Goal: Task Accomplishment & Management: Manage account settings

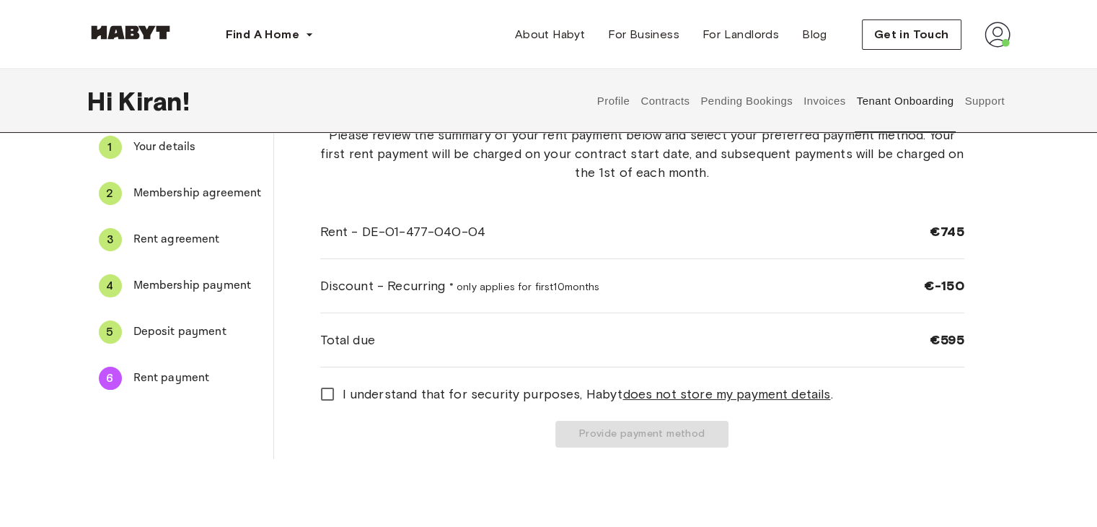
scroll to position [72, 0]
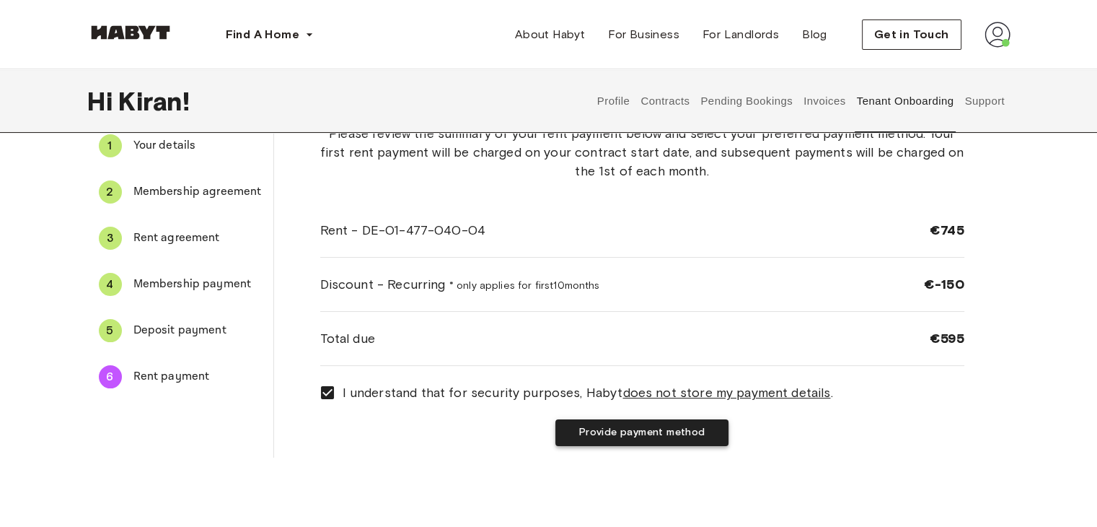
click at [675, 433] on button "Provide payment method" at bounding box center [641, 432] width 173 height 27
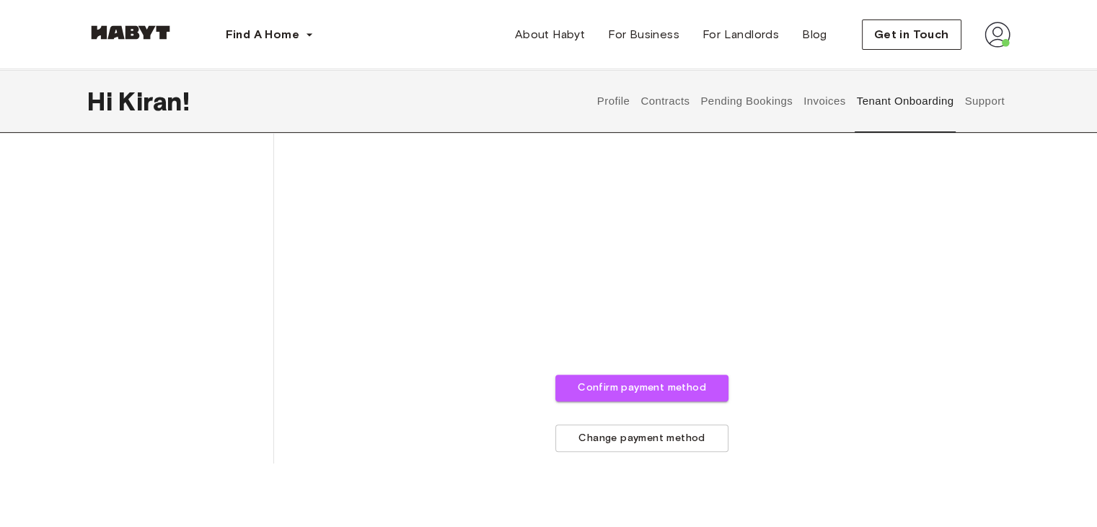
scroll to position [459, 0]
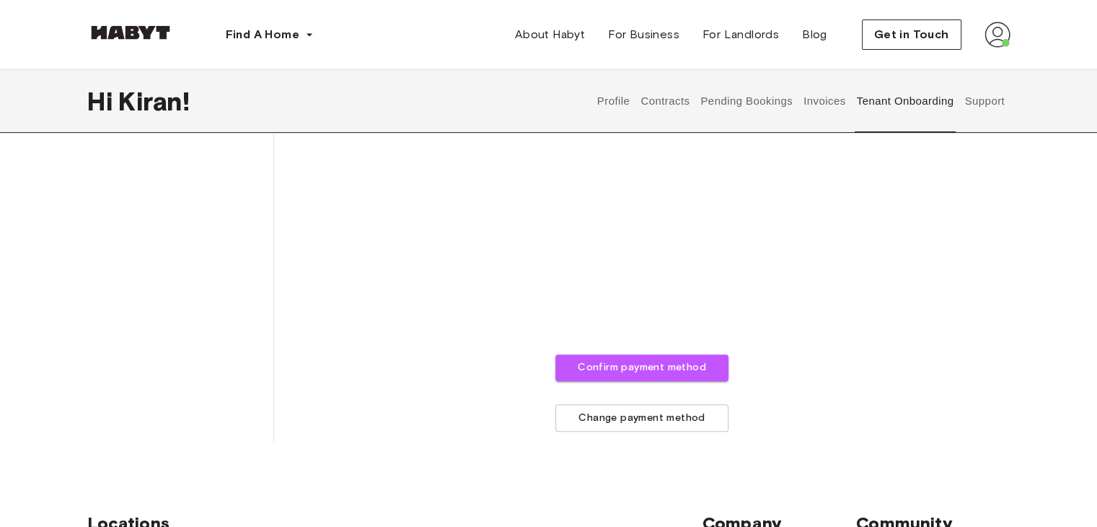
click at [688, 383] on div "The payment method you provide will be used to automatically charge your monthl…" at bounding box center [642, 84] width 644 height 694
click at [691, 370] on button "Confirm payment method" at bounding box center [641, 367] width 173 height 27
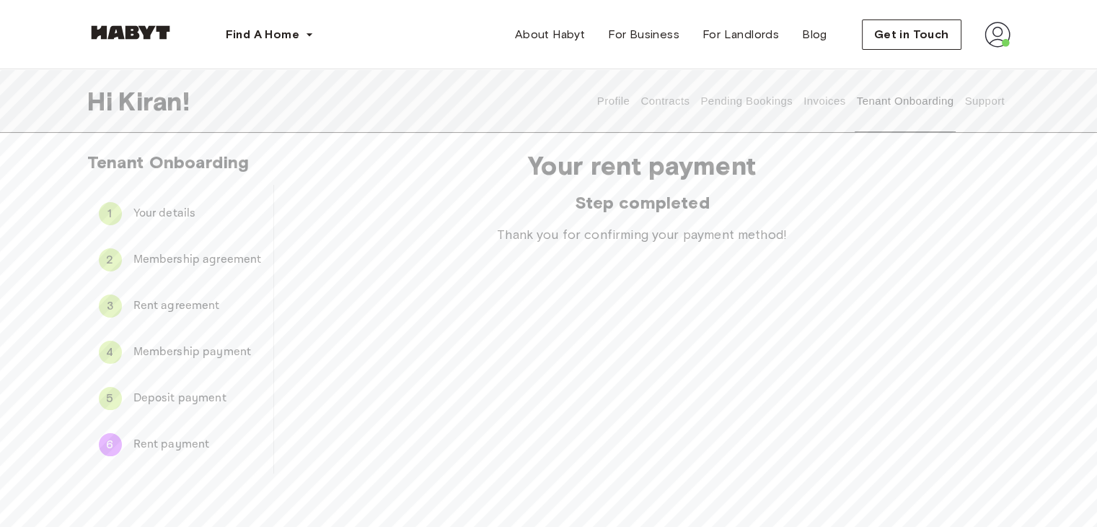
scroll to position [0, 0]
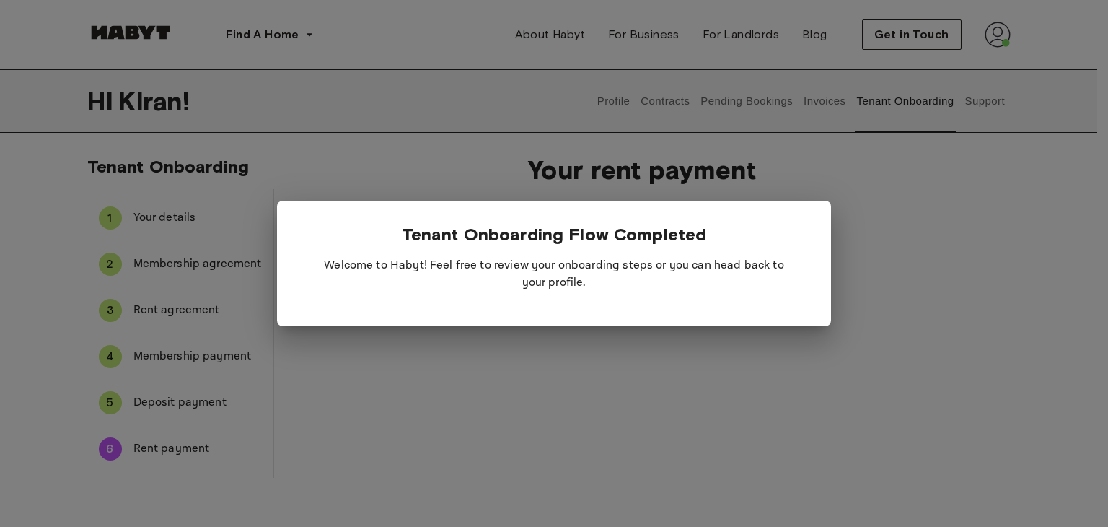
click at [557, 347] on div at bounding box center [554, 263] width 1108 height 527
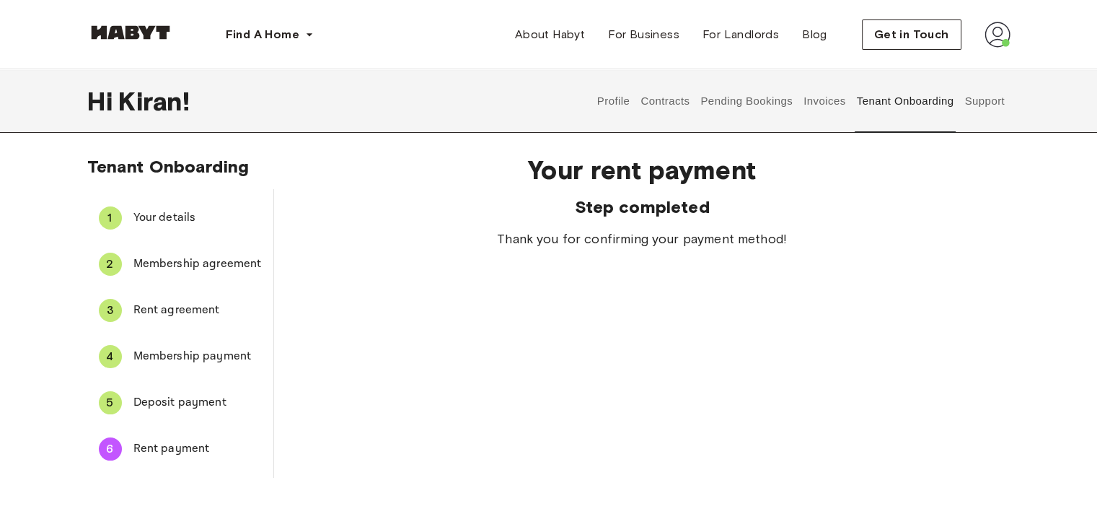
click at [904, 110] on button "Tenant Onboarding" at bounding box center [905, 100] width 101 height 63
click at [928, 37] on span "Get in Touch" at bounding box center [911, 34] width 75 height 17
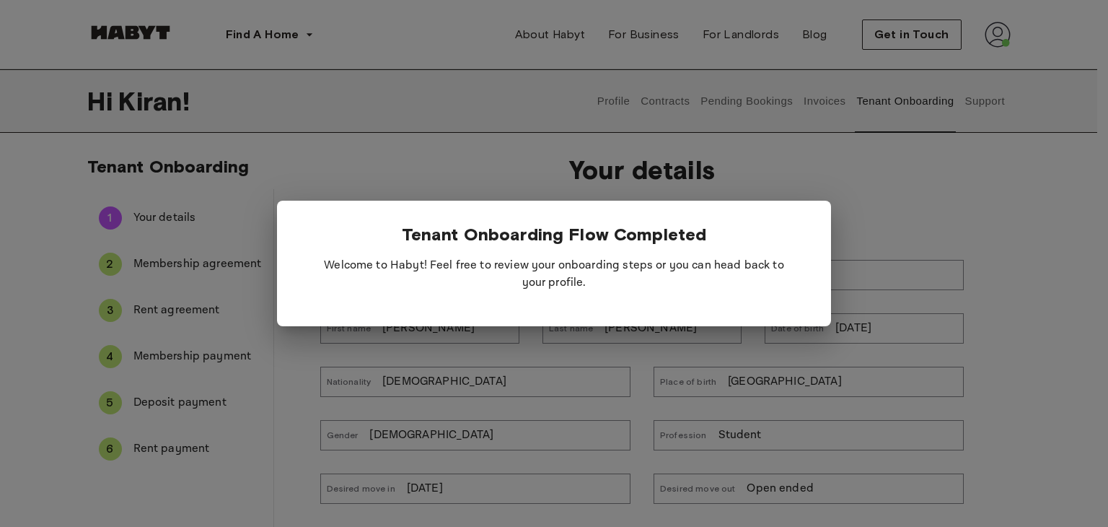
click at [1080, 211] on div at bounding box center [554, 263] width 1108 height 527
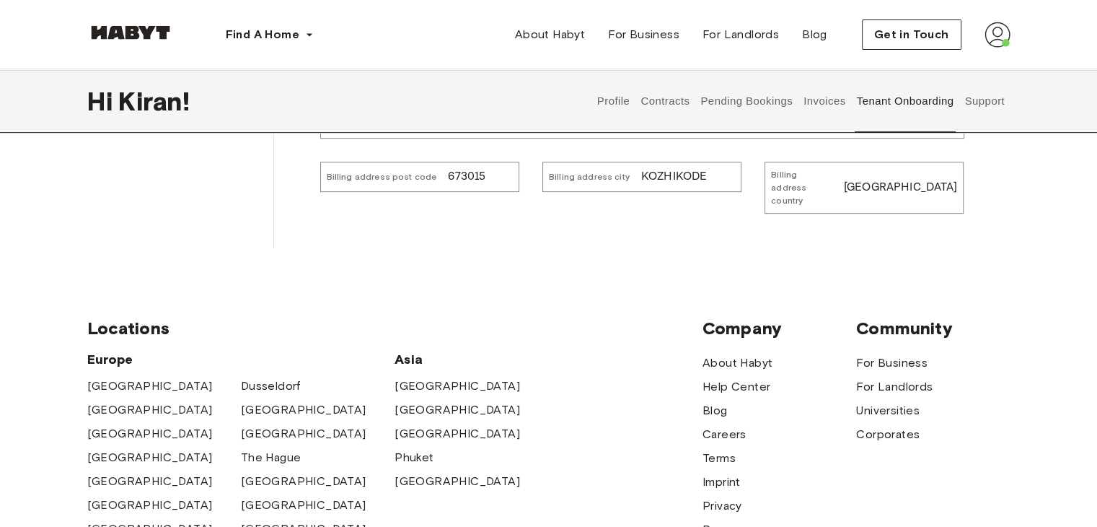
scroll to position [649, 0]
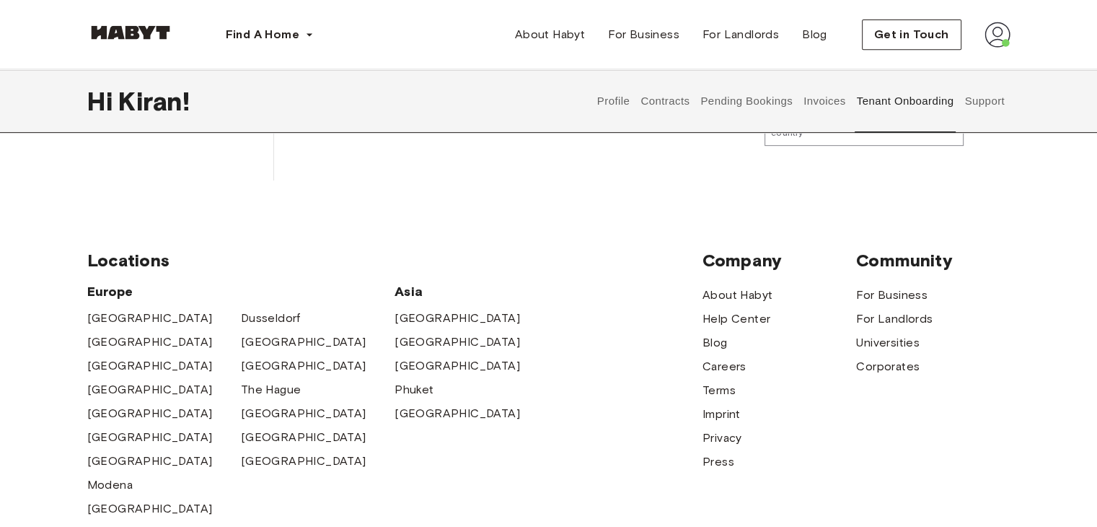
click at [1008, 36] on img at bounding box center [998, 35] width 26 height 26
click at [959, 74] on span "Profile" at bounding box center [953, 67] width 36 height 17
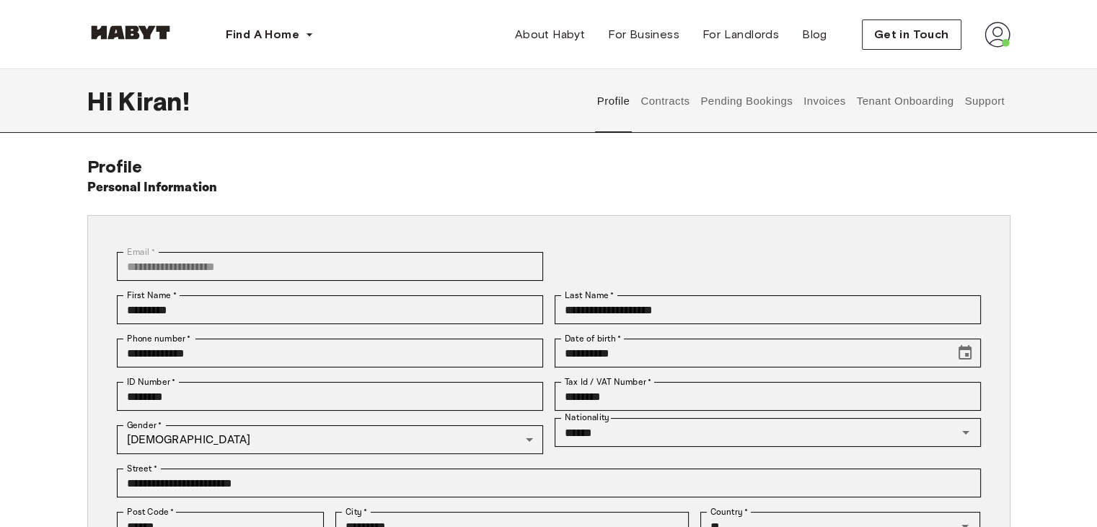
click at [652, 104] on button "Contracts" at bounding box center [665, 100] width 53 height 63
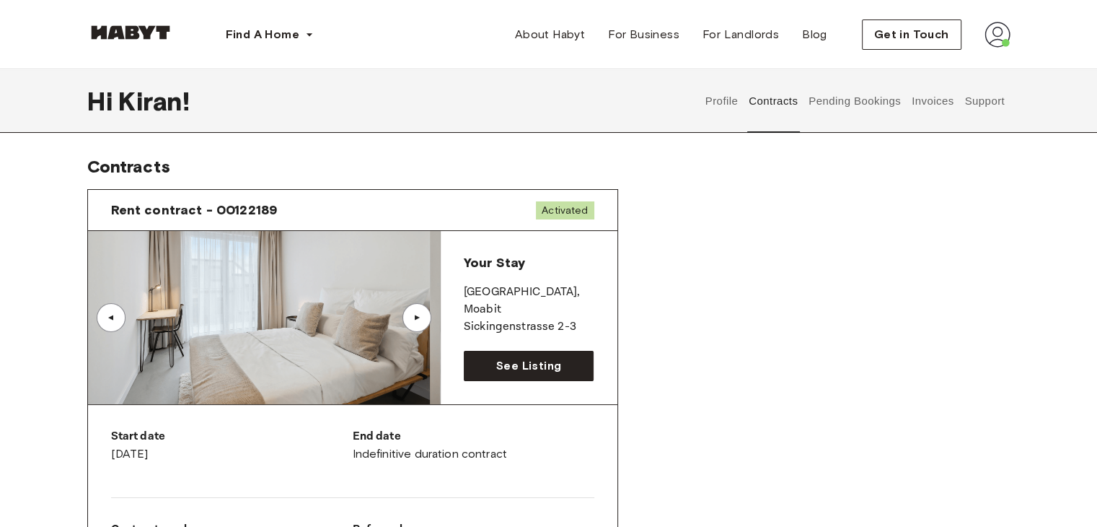
click at [414, 314] on div "▲" at bounding box center [417, 317] width 14 height 9
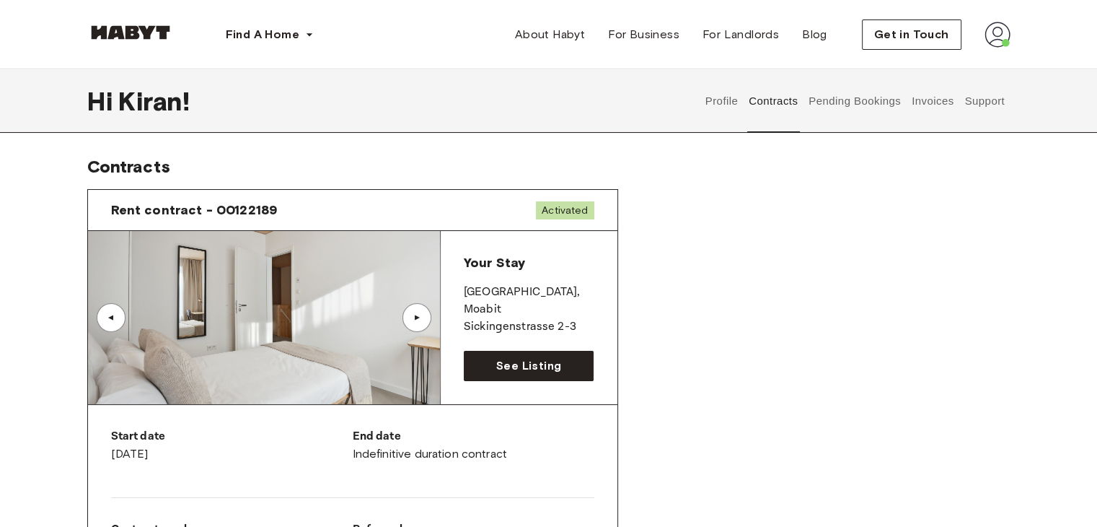
click at [414, 314] on div "▲" at bounding box center [417, 317] width 14 height 9
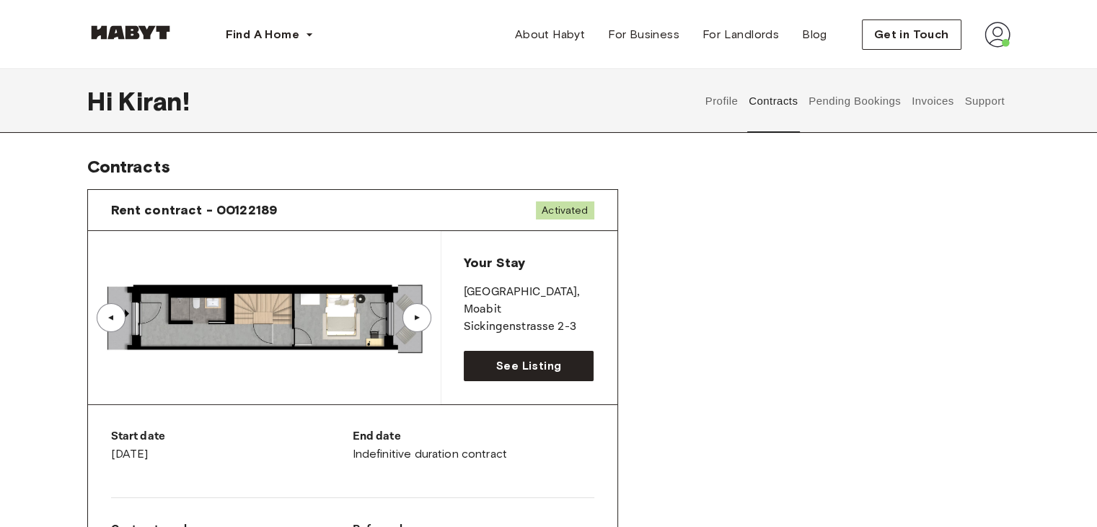
click at [414, 314] on div "▲" at bounding box center [417, 317] width 14 height 9
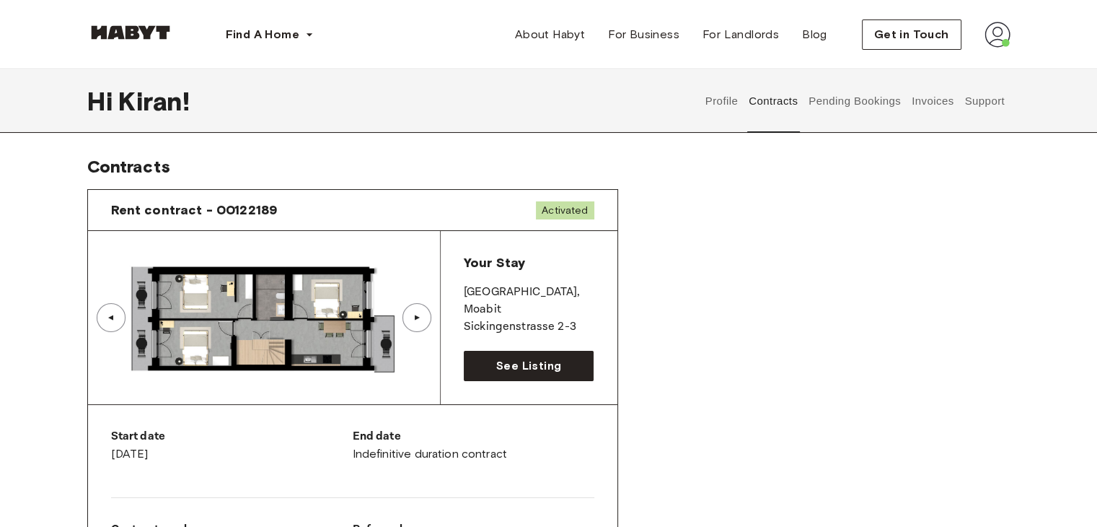
click at [414, 314] on div "▲" at bounding box center [417, 317] width 14 height 9
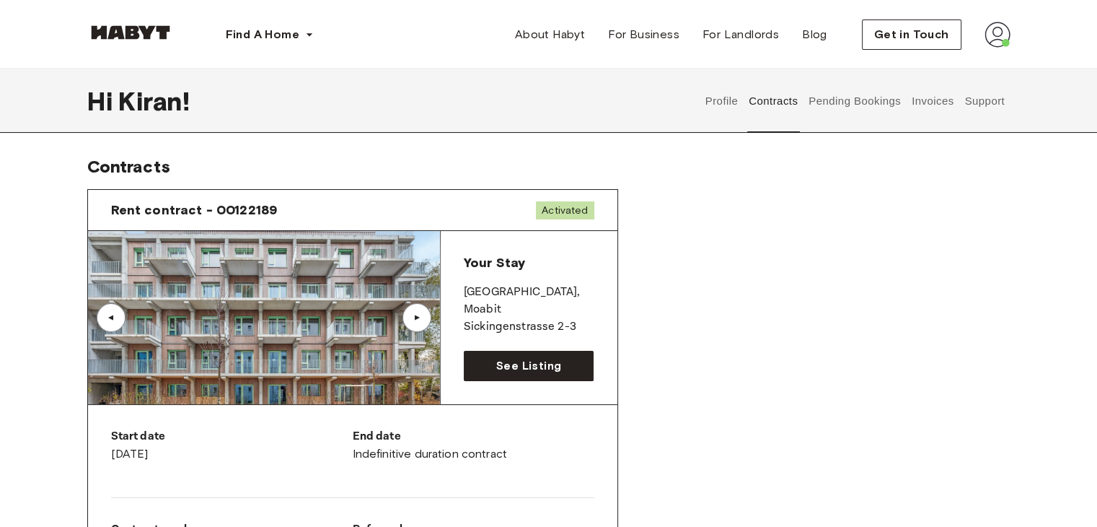
click at [414, 314] on div "▲" at bounding box center [417, 317] width 14 height 9
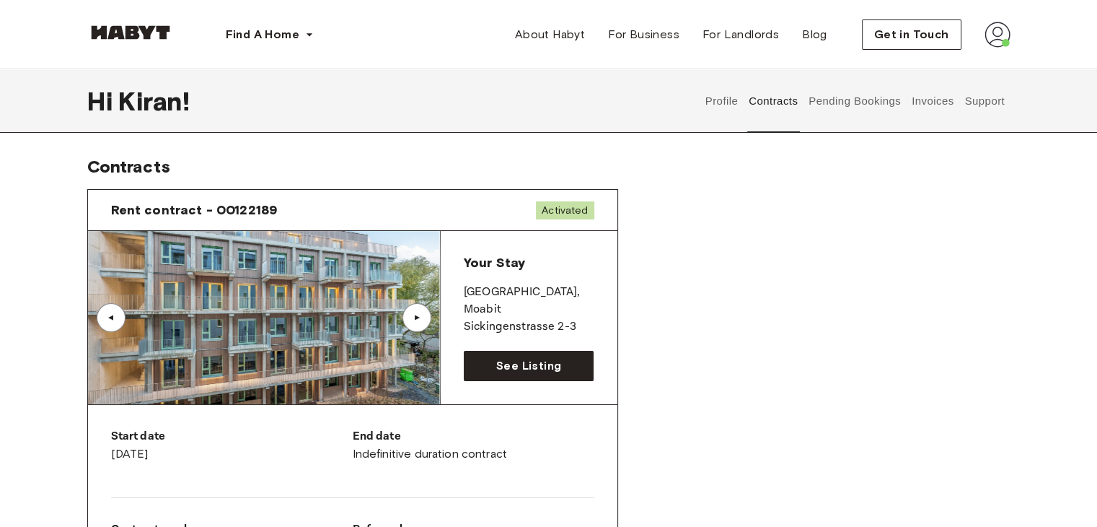
click at [414, 314] on div "▲" at bounding box center [417, 317] width 14 height 9
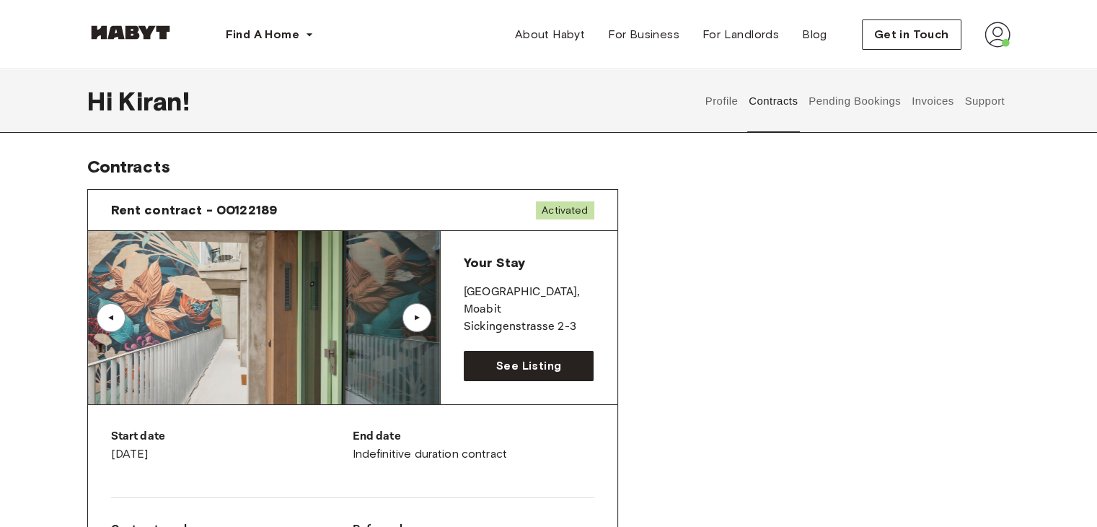
click at [414, 314] on div "▲" at bounding box center [417, 317] width 14 height 9
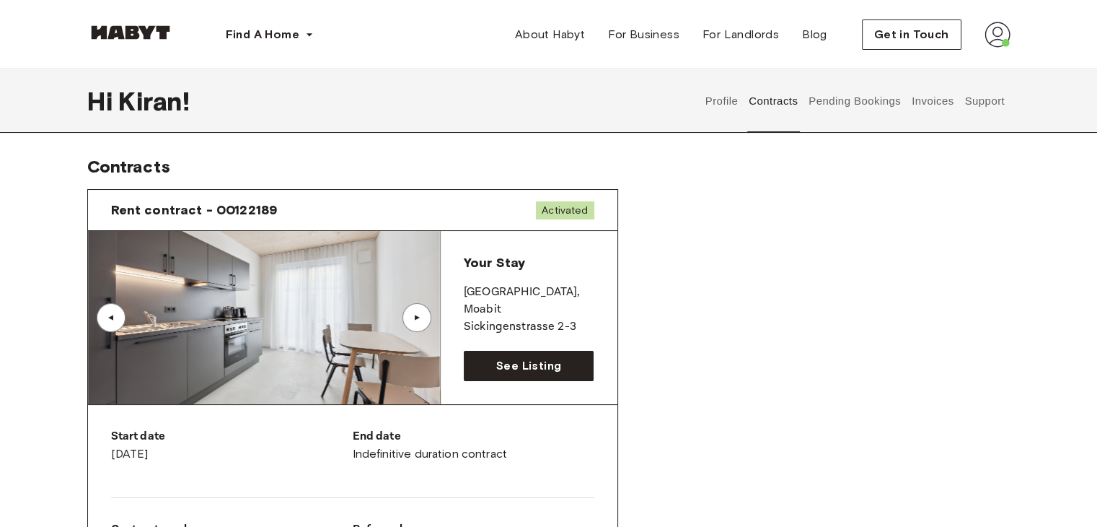
click at [842, 107] on button "Pending Bookings" at bounding box center [855, 100] width 96 height 63
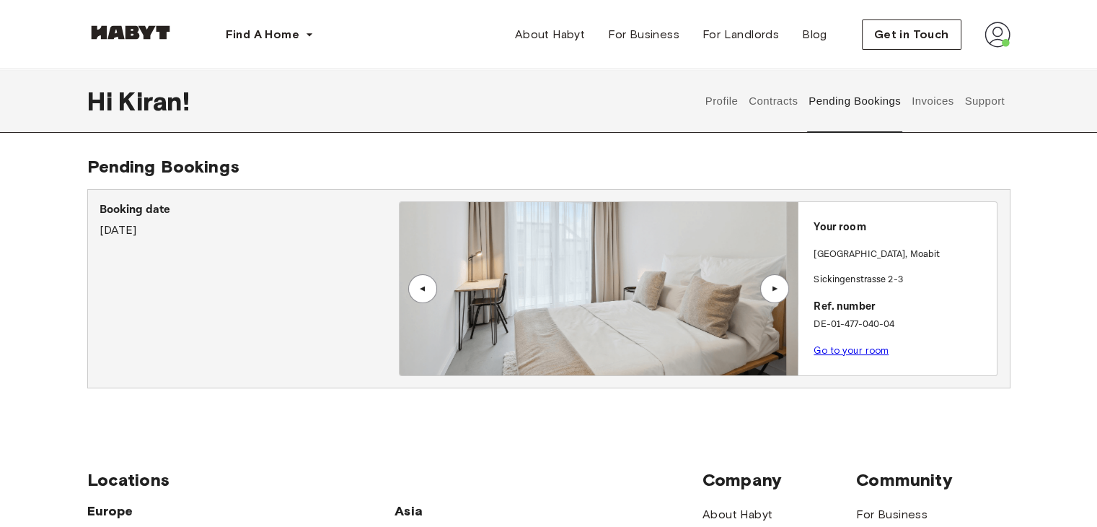
click at [935, 109] on button "Invoices" at bounding box center [932, 100] width 45 height 63
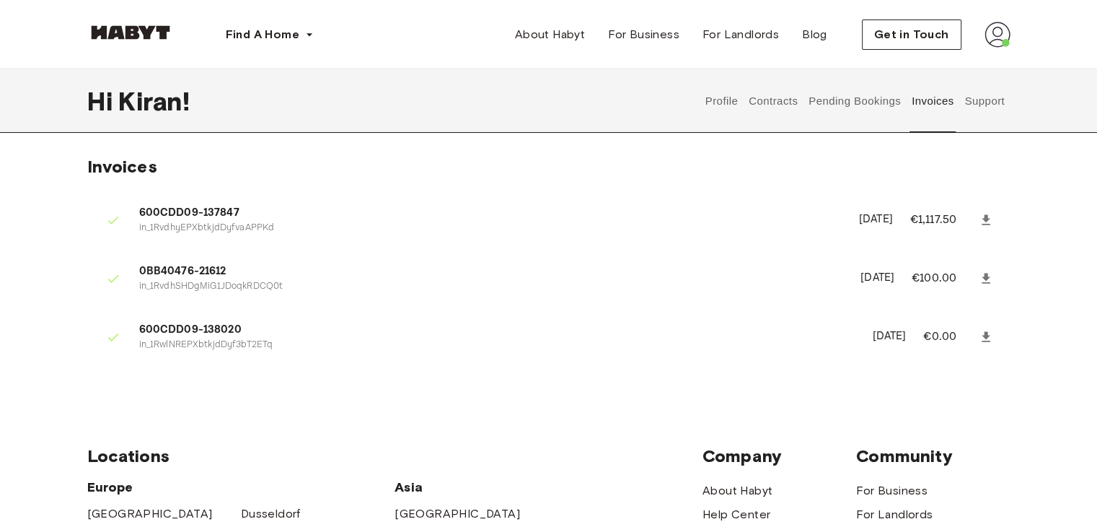
click at [842, 101] on button "Pending Bookings" at bounding box center [855, 100] width 96 height 63
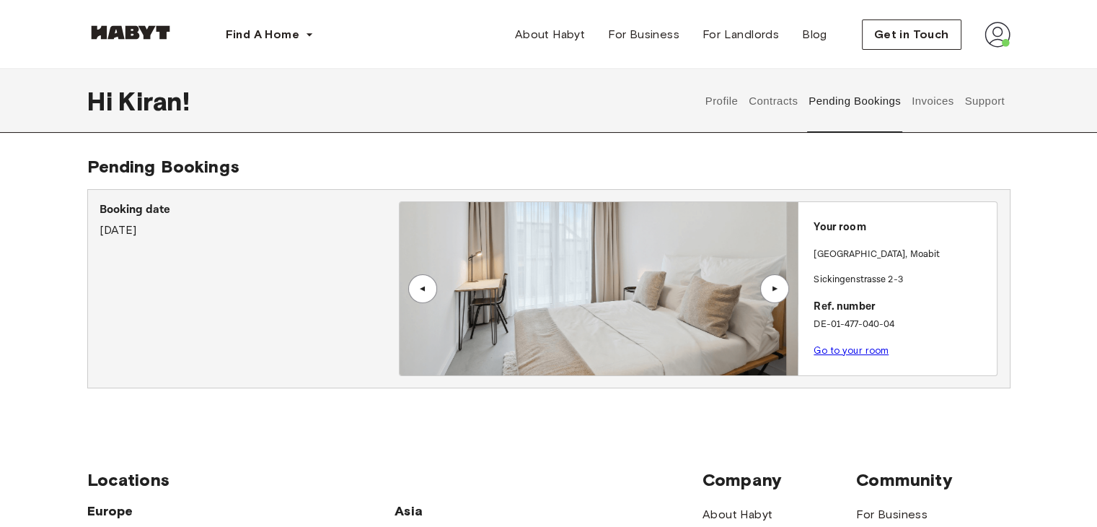
click at [770, 106] on button "Contracts" at bounding box center [773, 100] width 53 height 63
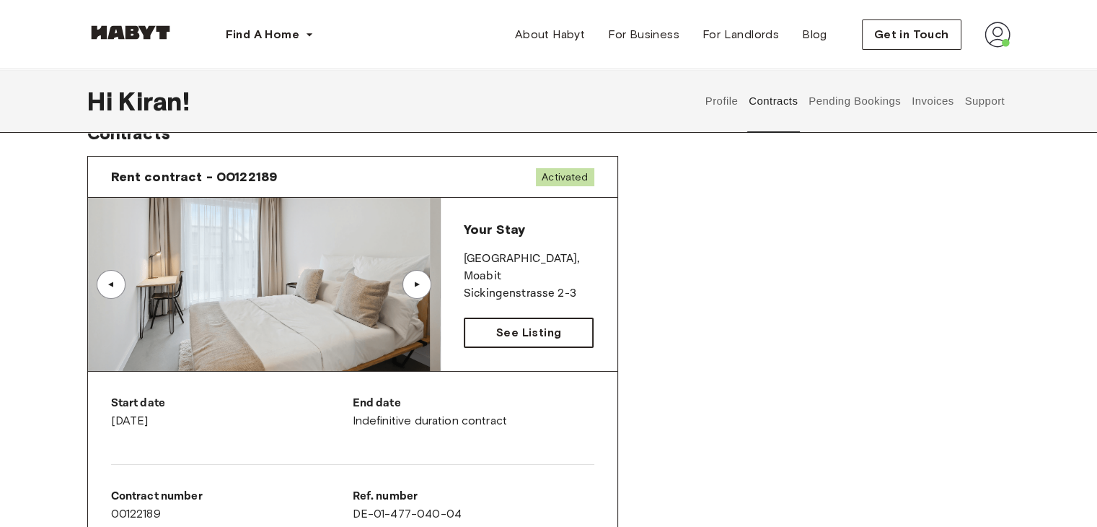
scroll to position [72, 0]
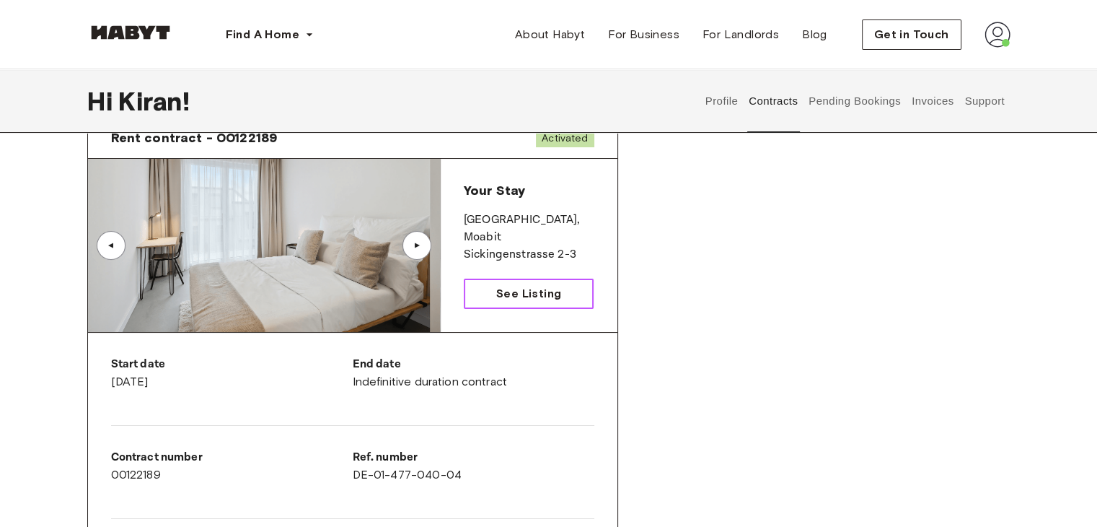
click at [532, 294] on span "See Listing" at bounding box center [528, 293] width 65 height 17
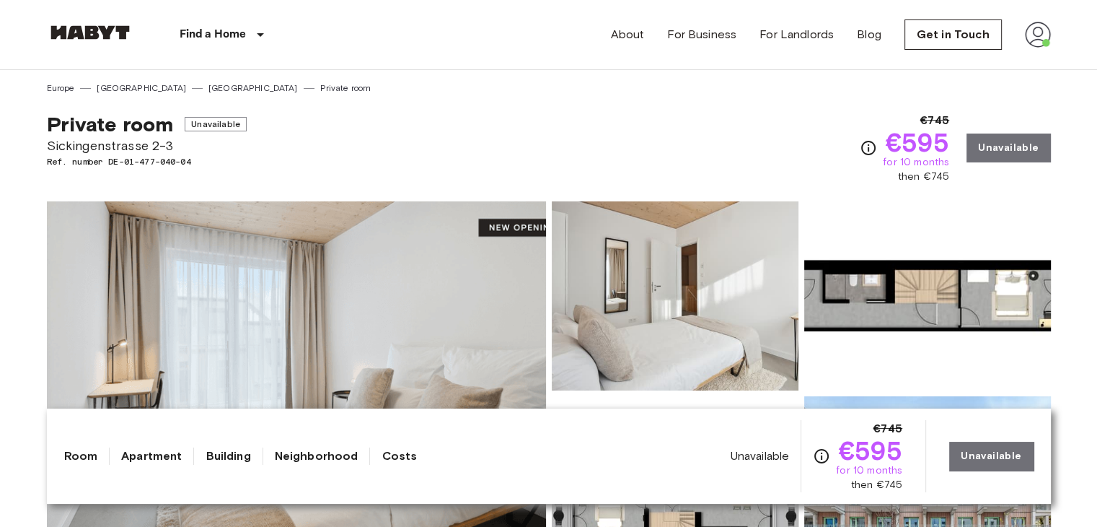
click at [1043, 36] on img at bounding box center [1038, 35] width 26 height 26
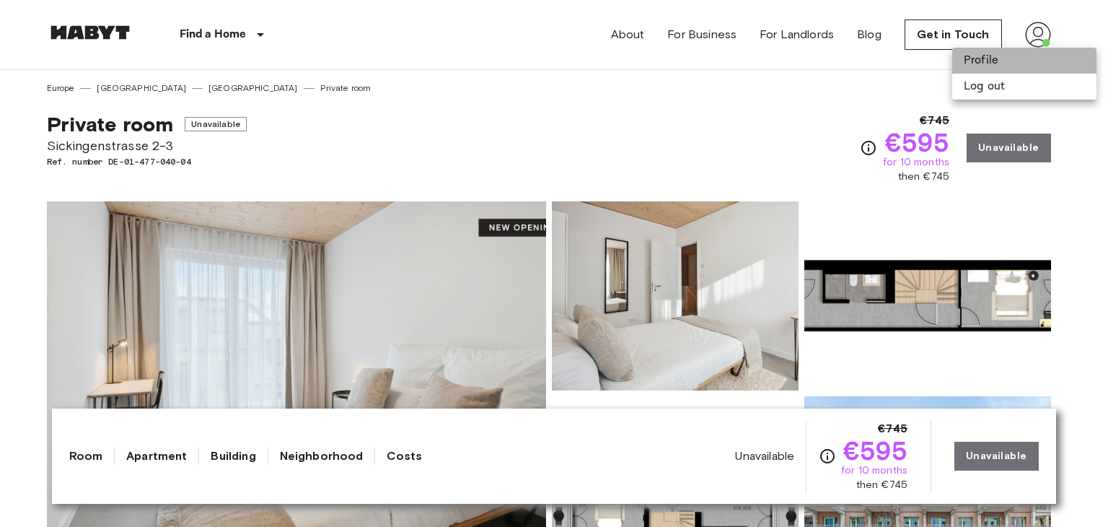
click at [1008, 69] on li "Profile" at bounding box center [1024, 61] width 144 height 26
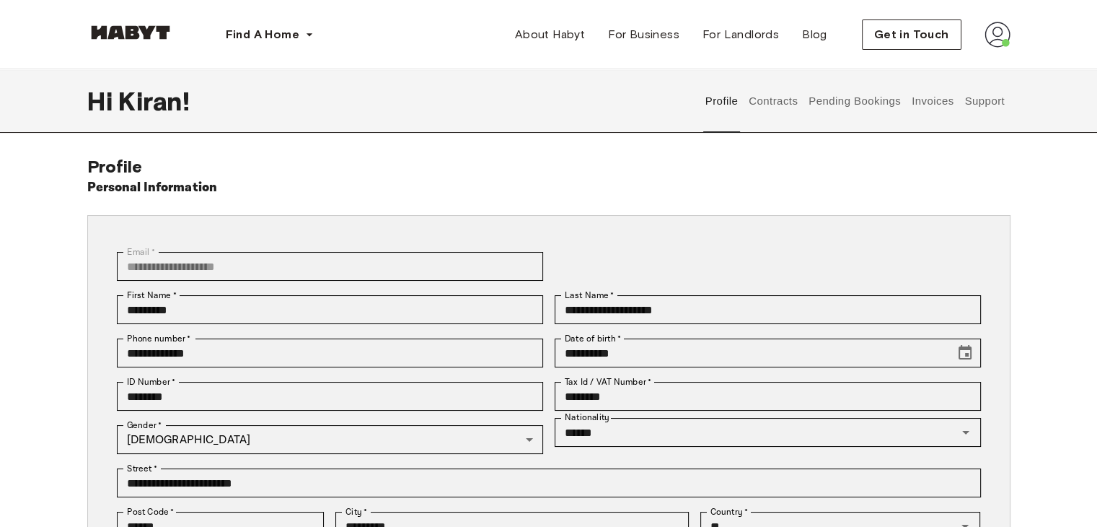
click at [756, 100] on button "Contracts" at bounding box center [773, 100] width 53 height 63
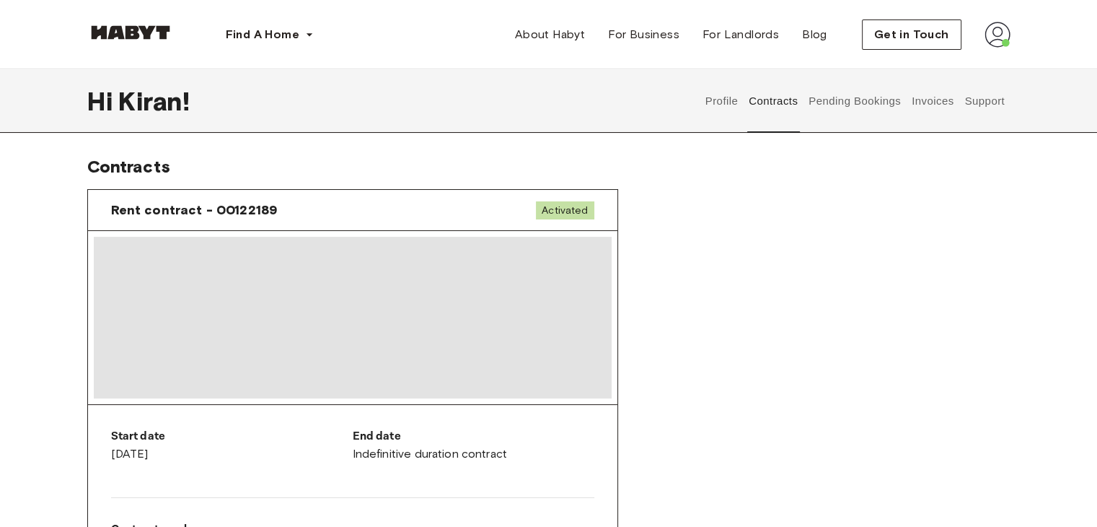
click at [853, 97] on button "Pending Bookings" at bounding box center [855, 100] width 96 height 63
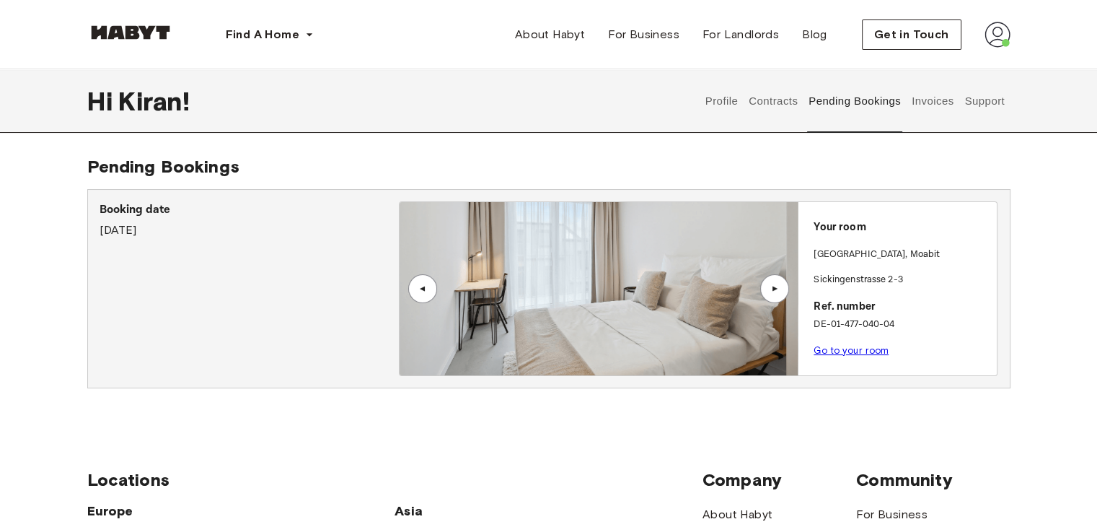
click at [935, 104] on button "Invoices" at bounding box center [932, 100] width 45 height 63
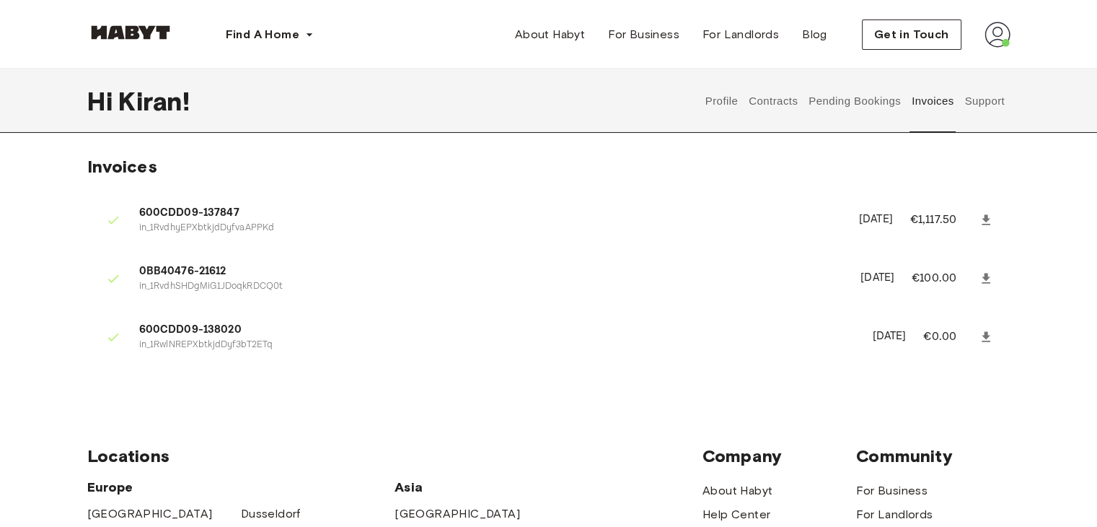
click at [819, 113] on button "Pending Bookings" at bounding box center [855, 100] width 96 height 63
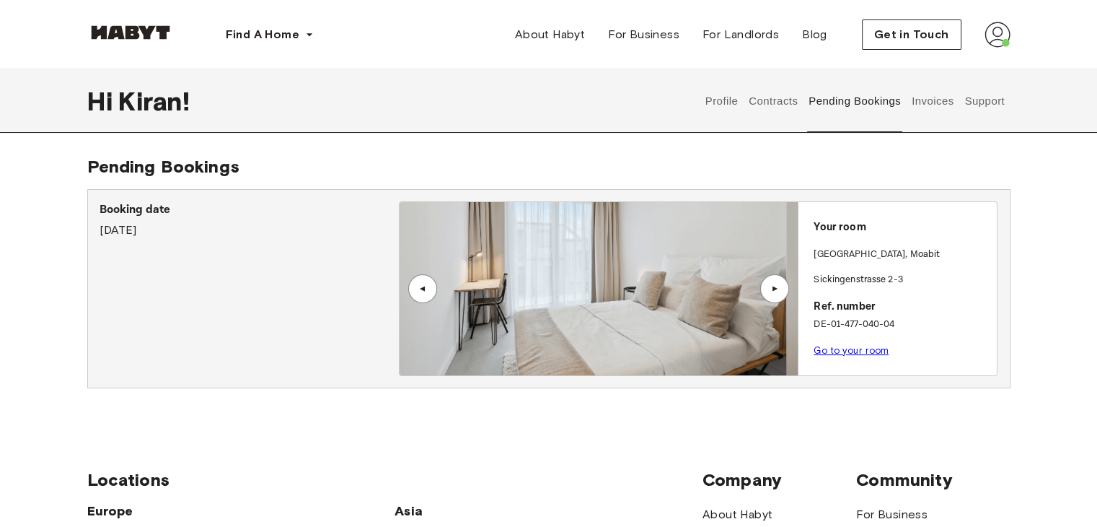
click at [758, 106] on button "Contracts" at bounding box center [773, 100] width 53 height 63
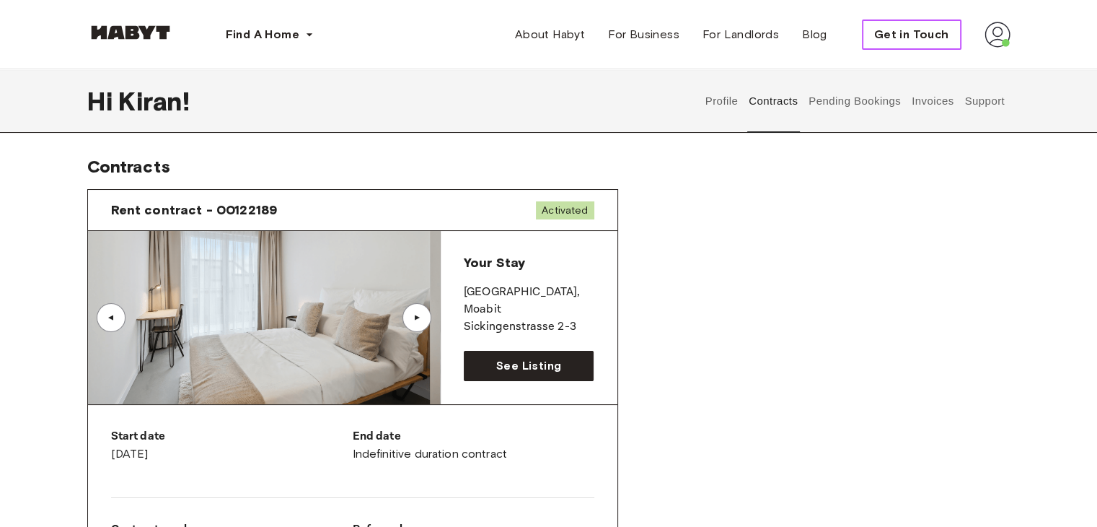
click at [916, 39] on span "Get in Touch" at bounding box center [911, 34] width 75 height 17
